Goal: Task Accomplishment & Management: Use online tool/utility

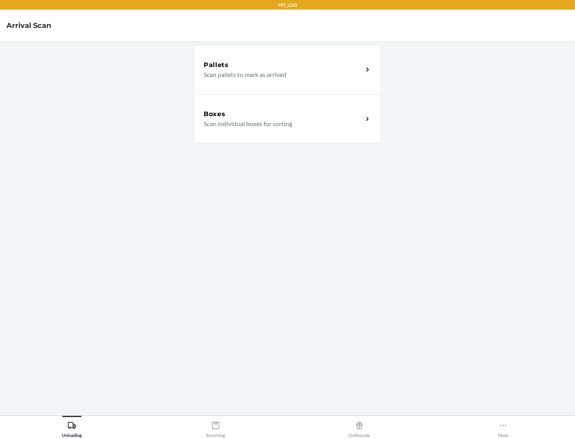
click at [283, 114] on div "Boxes" at bounding box center [283, 114] width 159 height 10
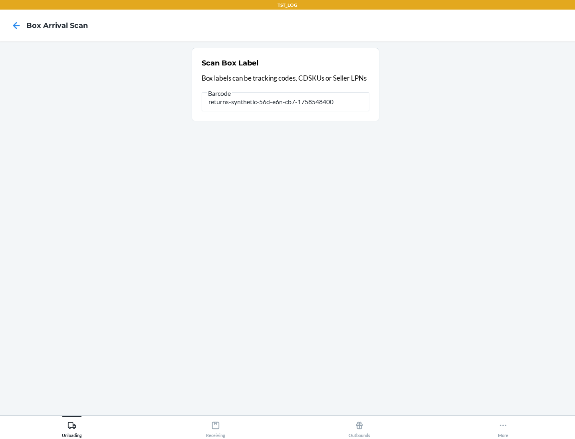
type input "returns-synthetic-56d-e6n-cb7-1758548400"
